Goal: Communication & Community: Ask a question

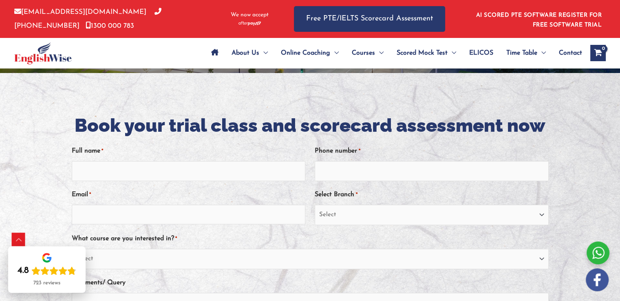
scroll to position [247, 0]
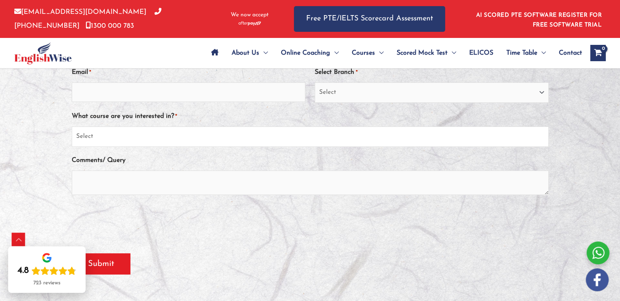
click at [509, 143] on select "Select PTE NAATI IELTS OET General English" at bounding box center [310, 136] width 477 height 20
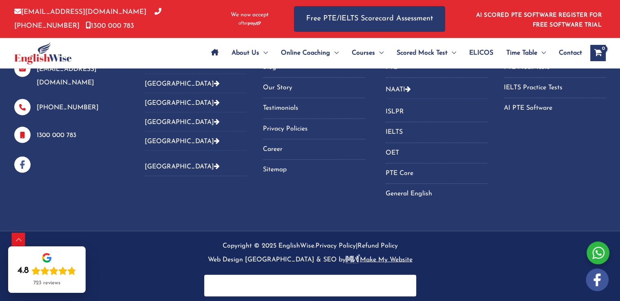
scroll to position [1769, 0]
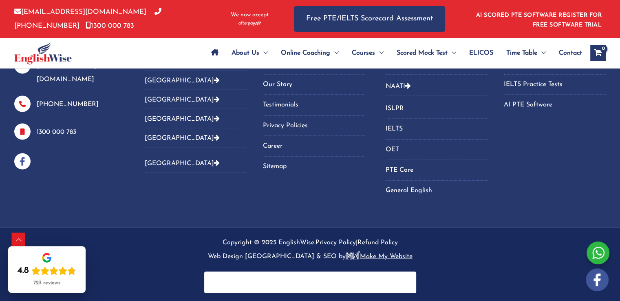
click at [565, 53] on span "Contact" at bounding box center [570, 53] width 23 height 29
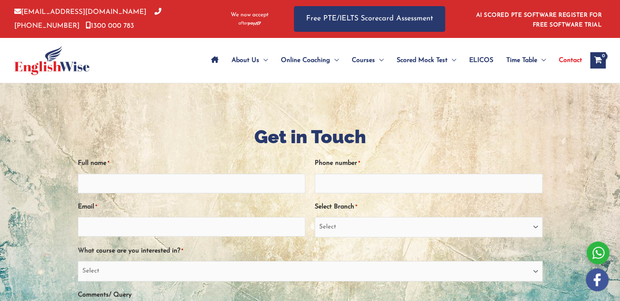
scroll to position [122, 0]
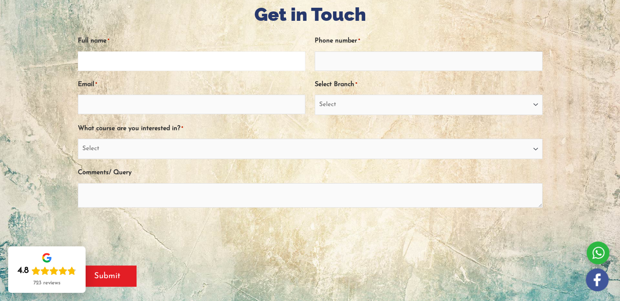
click at [201, 64] on input "Full name *" at bounding box center [192, 61] width 228 height 20
type input "Udayana Piyadeva"
click at [468, 64] on input "Phone number *" at bounding box center [429, 61] width 228 height 20
type input "0414198692"
click at [194, 102] on input "Email *" at bounding box center [192, 105] width 228 height 20
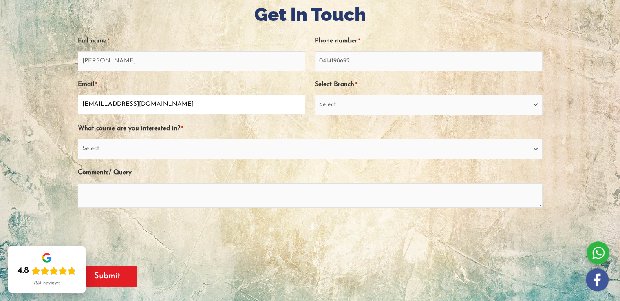
type input "udayana08uwu@gmail.com"
click at [499, 108] on select "Select Sydney City Center Sydney Parramatta EnglishWise Global Brisbane Gold Co…" at bounding box center [429, 105] width 228 height 20
select select "[GEOGRAPHIC_DATA]"
click at [315, 95] on select "Select Sydney City Center Sydney Parramatta EnglishWise Global Brisbane Gold Co…" at bounding box center [429, 105] width 228 height 20
click at [181, 148] on select "Select PTE NAATI IELTS OET General English" at bounding box center [310, 149] width 465 height 20
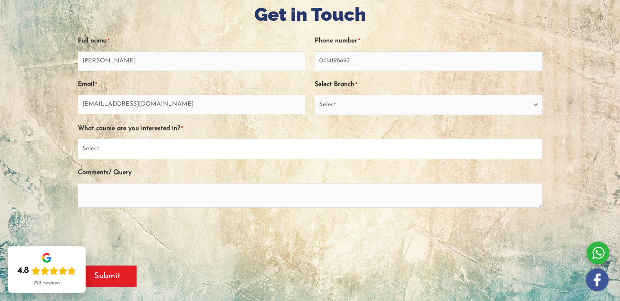
select select "PTE"
click at [78, 139] on select "Select PTE NAATI IELTS OET General English" at bounding box center [310, 149] width 465 height 20
click at [131, 188] on textarea "Comments/ Query" at bounding box center [310, 195] width 465 height 24
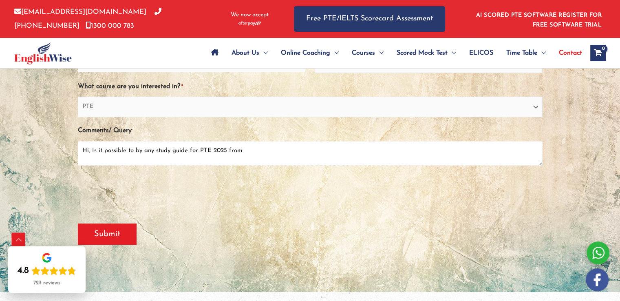
scroll to position [163, 0]
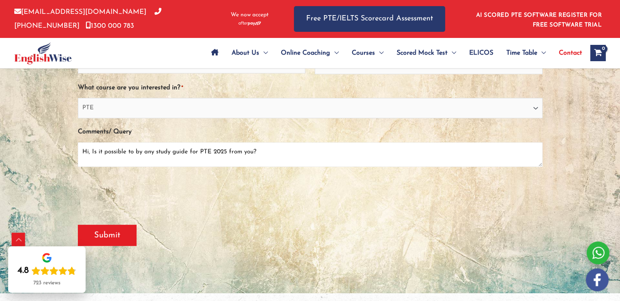
type textarea "Hi, Is it possible to by any study guide for PTE 2025 from you?"
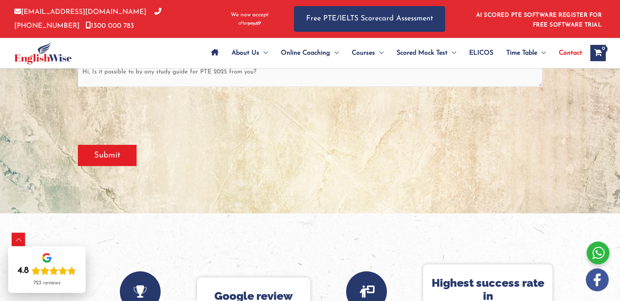
scroll to position [245, 0]
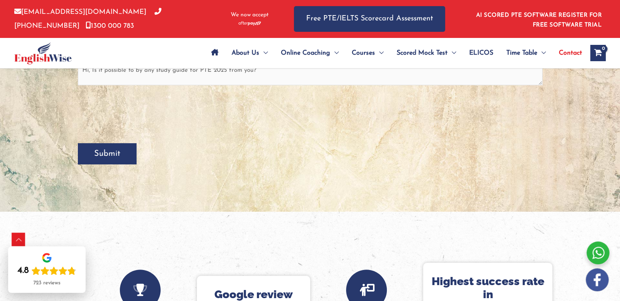
click at [93, 159] on input "Submit" at bounding box center [107, 153] width 59 height 21
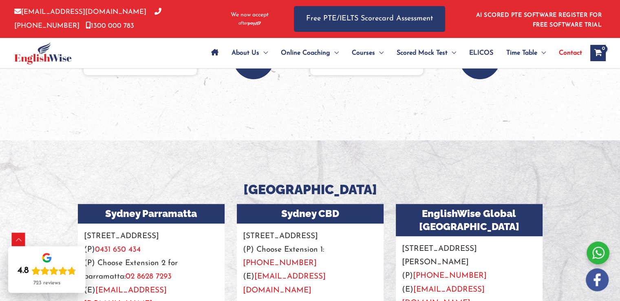
scroll to position [611, 0]
